Goal: Task Accomplishment & Management: Use online tool/utility

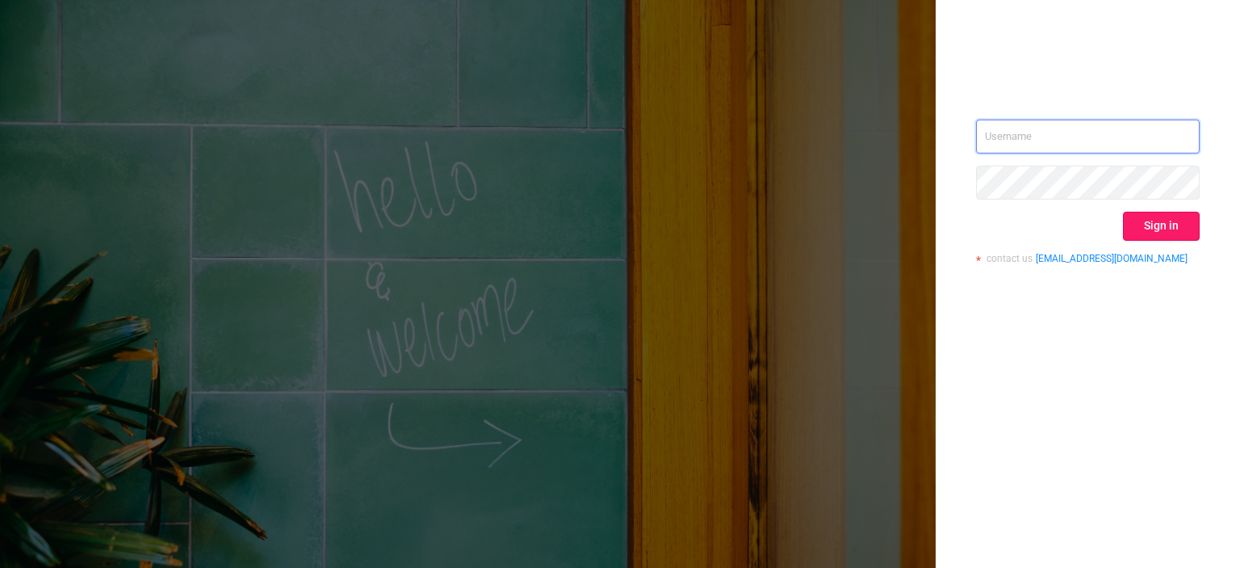
type input "[EMAIL_ADDRESS][DOMAIN_NAME]"
click at [1175, 222] on button "Sign in" at bounding box center [1161, 226] width 77 height 29
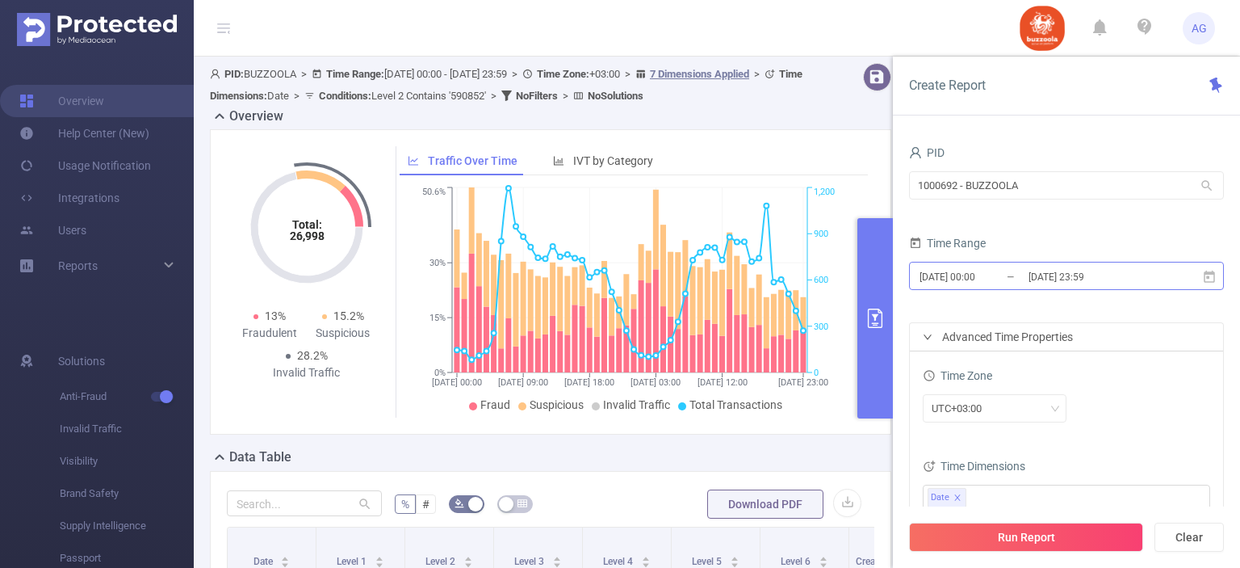
click at [1092, 280] on input "[DATE] 23:59" at bounding box center [1092, 277] width 131 height 22
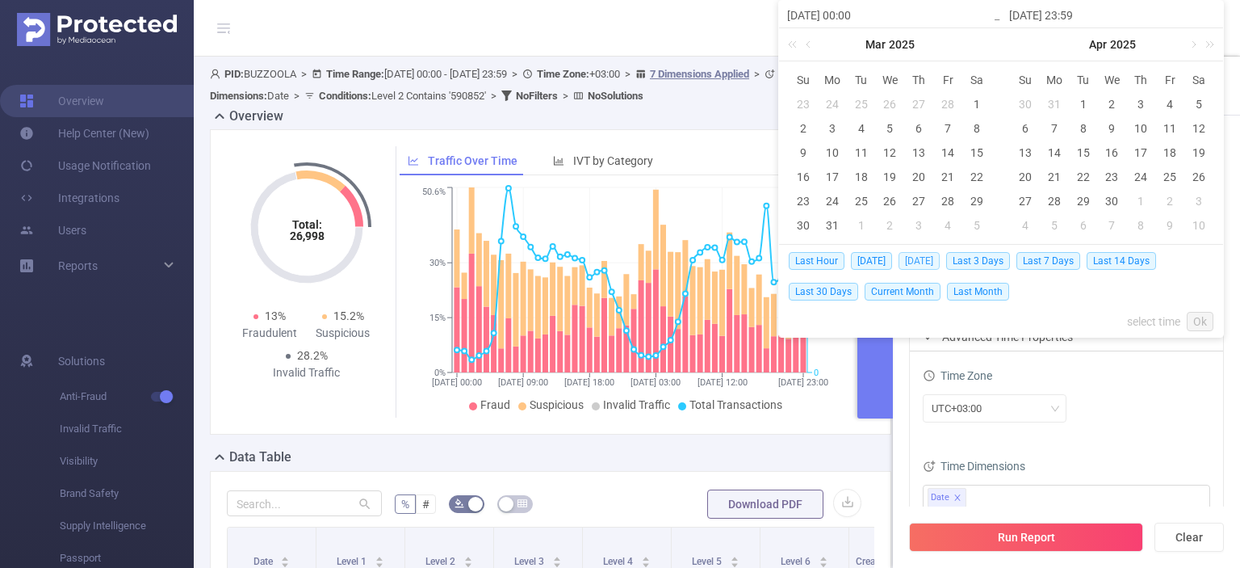
drag, startPoint x: 943, startPoint y: 253, endPoint x: 937, endPoint y: 259, distance: 9.1
click at [940, 254] on span "[DATE]" at bounding box center [919, 261] width 41 height 18
type input "[DATE] 00:00"
type input "[DATE] 23:59"
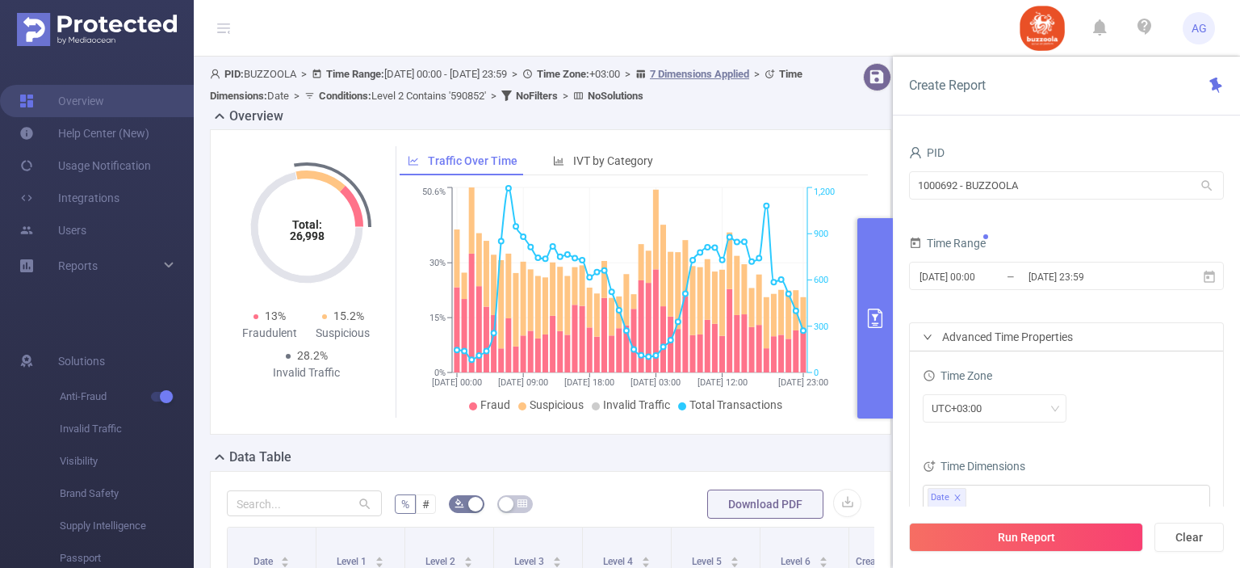
click at [933, 258] on div "[DATE] 00:00 _ [DATE] 23:59" at bounding box center [1066, 277] width 315 height 38
click at [1130, 279] on input "[DATE] 23:59" at bounding box center [1092, 277] width 131 height 22
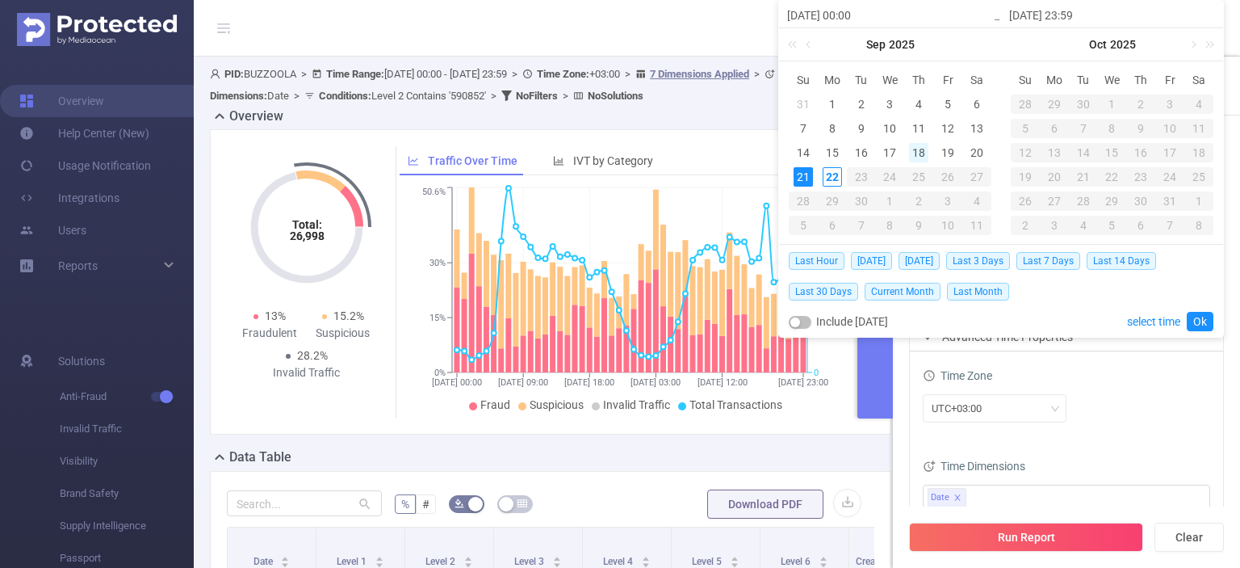
click at [911, 151] on div "18" at bounding box center [918, 152] width 19 height 19
click at [814, 176] on td "21" at bounding box center [803, 177] width 29 height 24
type input "[DATE] 00:00"
click at [1205, 312] on link "Ok" at bounding box center [1200, 321] width 27 height 19
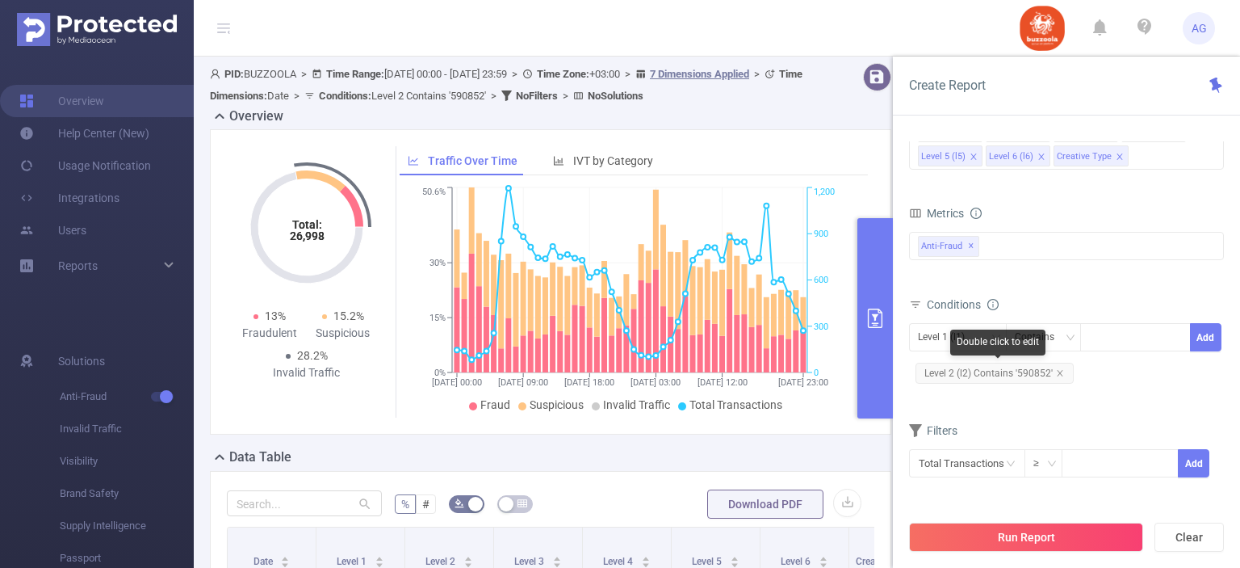
click at [1005, 374] on span "Level 2 (l2) Contains '590852'" at bounding box center [995, 373] width 158 height 21
click at [1007, 374] on span "Level 2 (l2) Contains '590852'" at bounding box center [995, 373] width 158 height 21
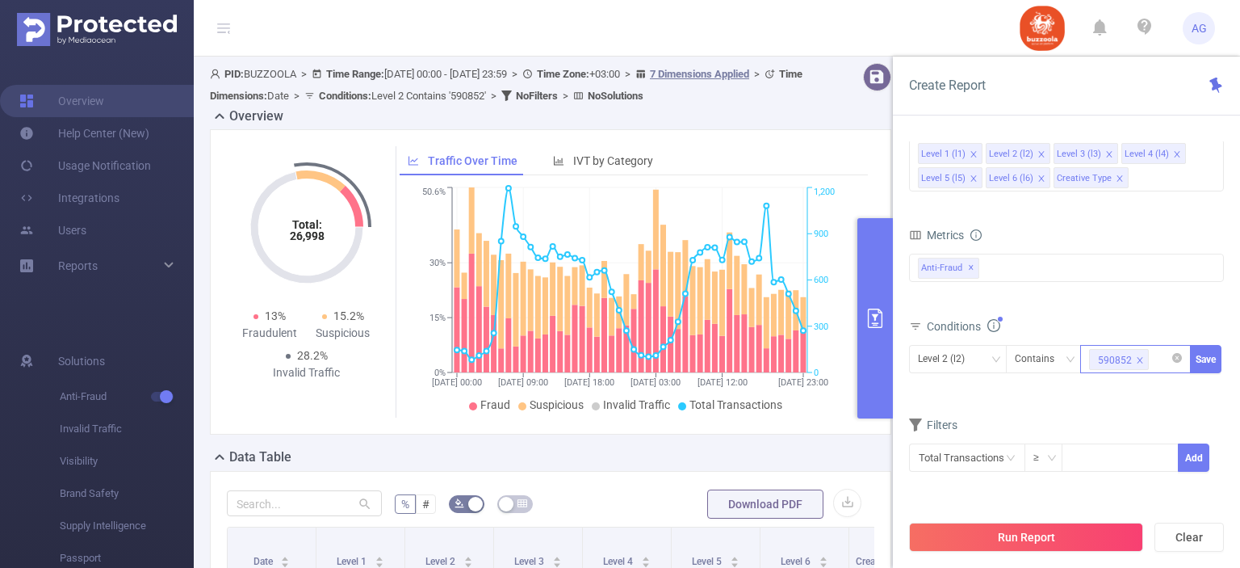
click at [1142, 356] on icon "icon: close" at bounding box center [1140, 360] width 8 height 8
click at [1127, 365] on div at bounding box center [1135, 359] width 93 height 27
paste input "583324"
type input "583324"
click at [1138, 388] on li "583324" at bounding box center [1135, 390] width 111 height 26
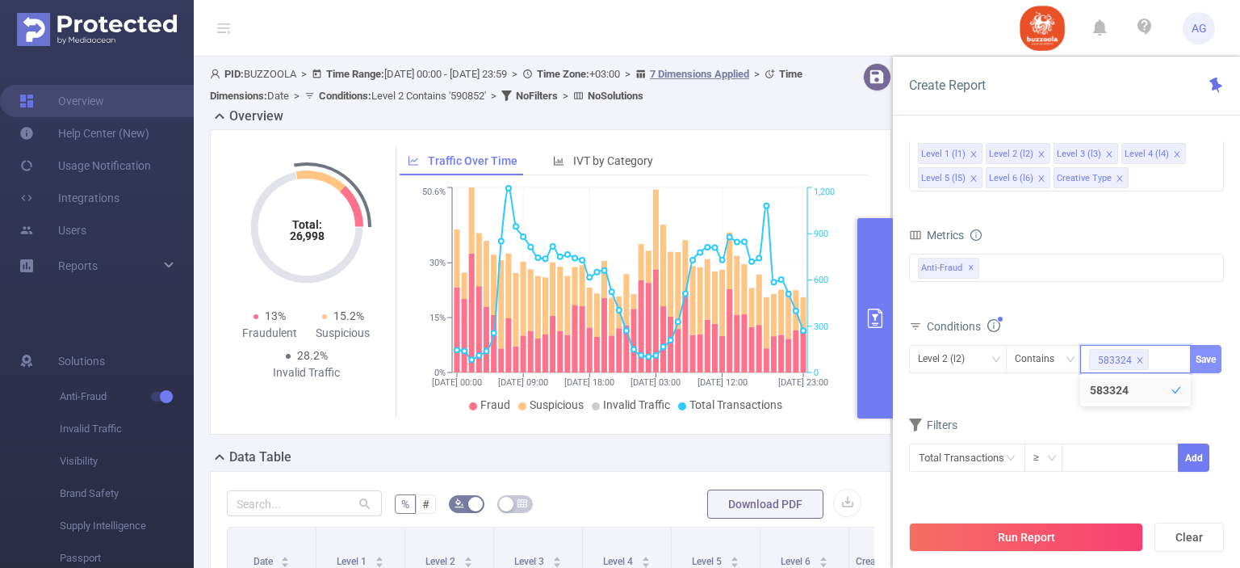
click at [1205, 358] on button "Save" at bounding box center [1205, 359] width 31 height 28
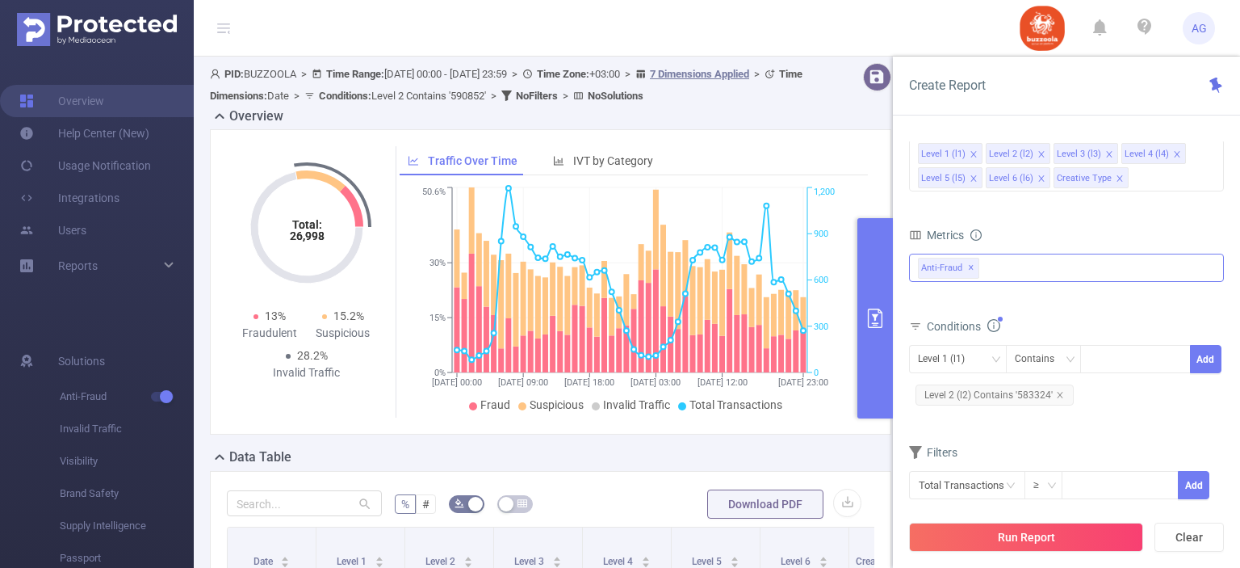
click at [1014, 258] on div "Anti-Fraud ✕" at bounding box center [1066, 268] width 315 height 28
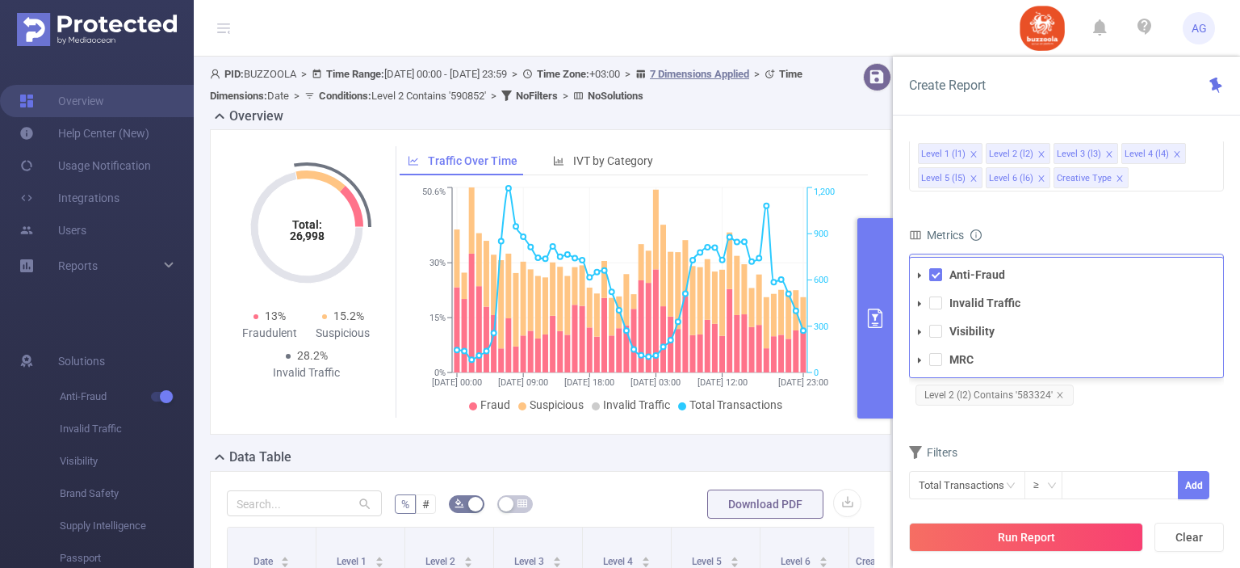
click at [933, 281] on li "Anti-Fraud" at bounding box center [1066, 275] width 313 height 22
click at [937, 275] on span at bounding box center [935, 274] width 13 height 13
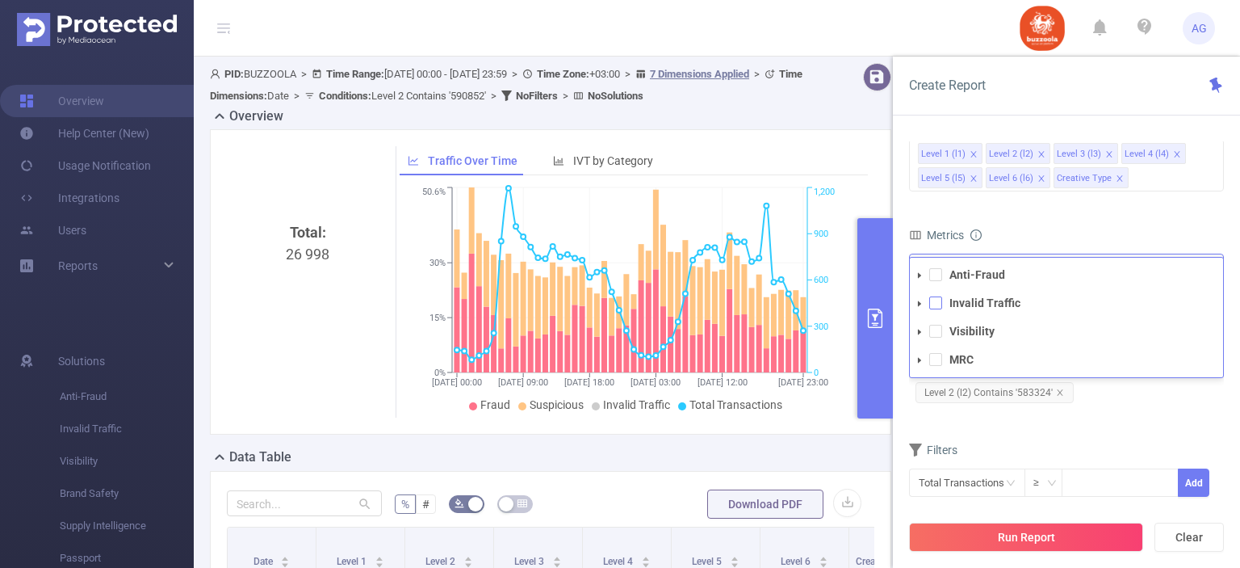
click at [932, 300] on span at bounding box center [935, 302] width 13 height 13
click at [940, 330] on span at bounding box center [935, 331] width 13 height 13
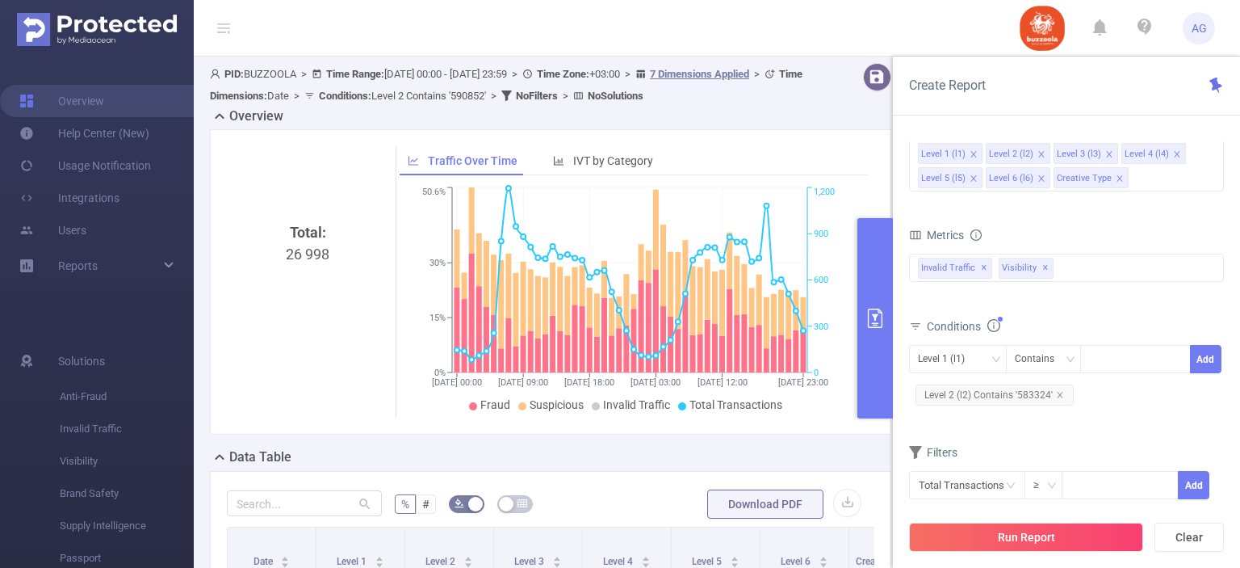
click at [1164, 388] on div "Level 1 (l1) Contains Add Level 2 (l2) Contains '583324'" at bounding box center [1066, 377] width 315 height 64
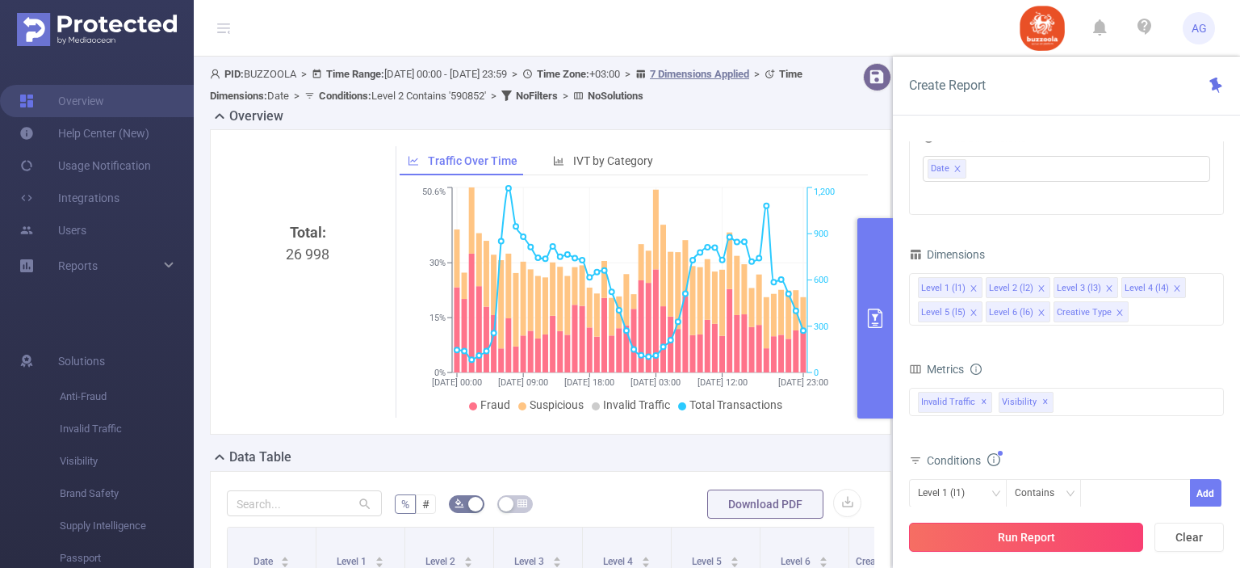
click at [1019, 530] on button "Run Report" at bounding box center [1026, 536] width 234 height 29
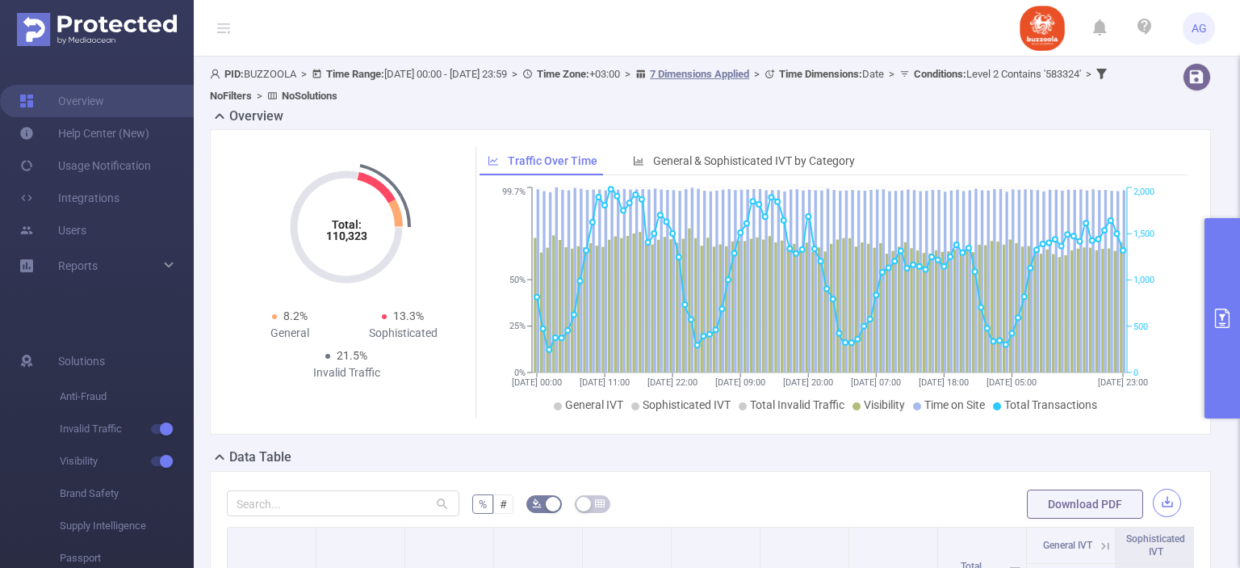
click at [1159, 503] on button "button" at bounding box center [1167, 502] width 28 height 28
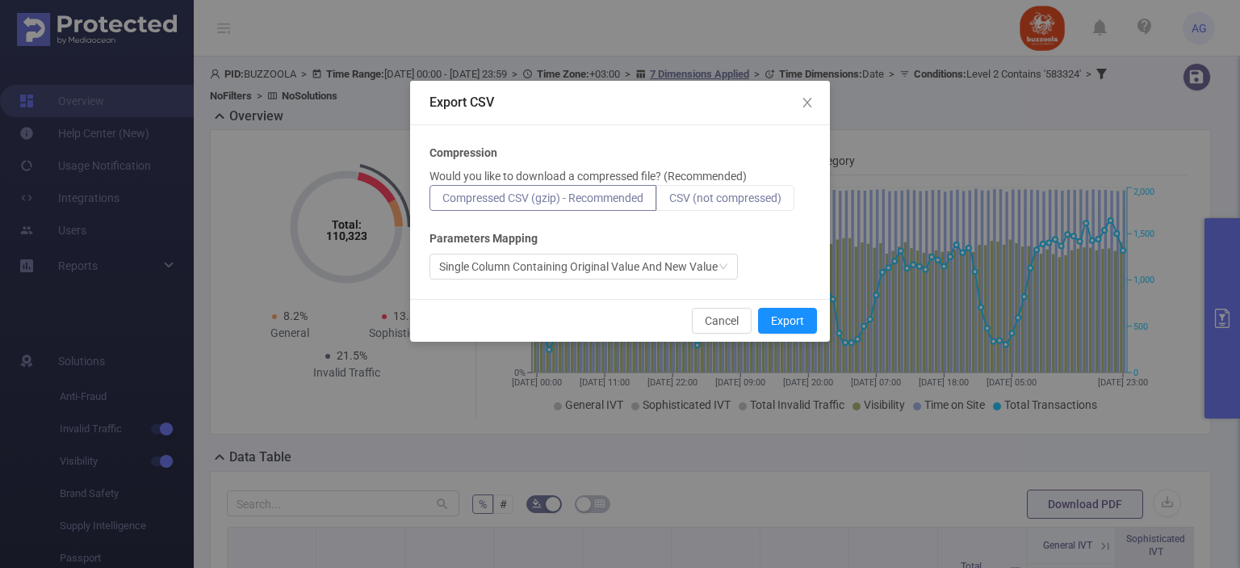
click at [754, 193] on span "CSV (not compressed)" at bounding box center [725, 197] width 112 height 13
click at [669, 202] on input "CSV (not compressed)" at bounding box center [669, 202] width 0 height 0
click at [791, 319] on button "Export" at bounding box center [787, 321] width 59 height 26
